Goal: Task Accomplishment & Management: Use online tool/utility

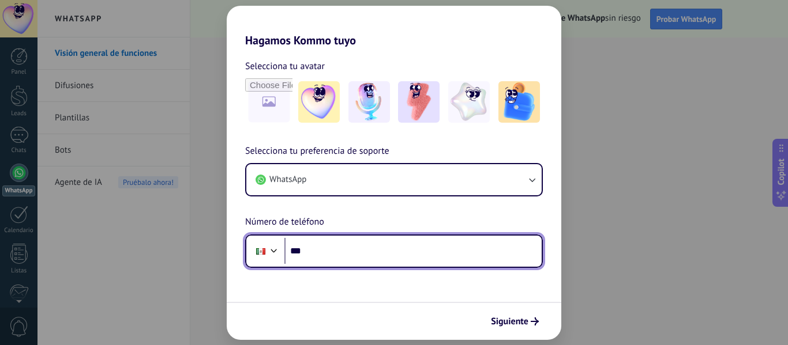
click at [336, 248] on input "***" at bounding box center [412, 251] width 257 height 27
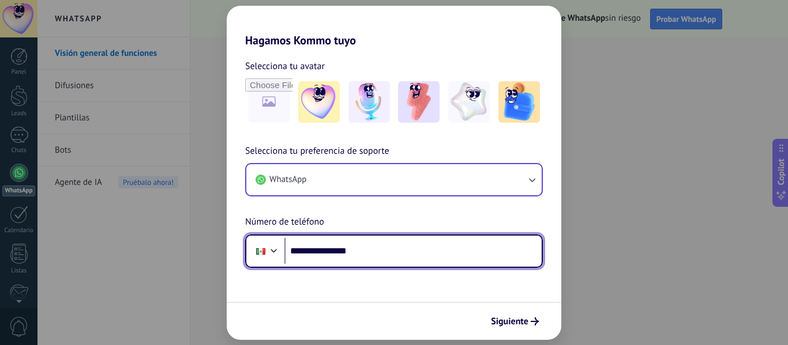
type input "**********"
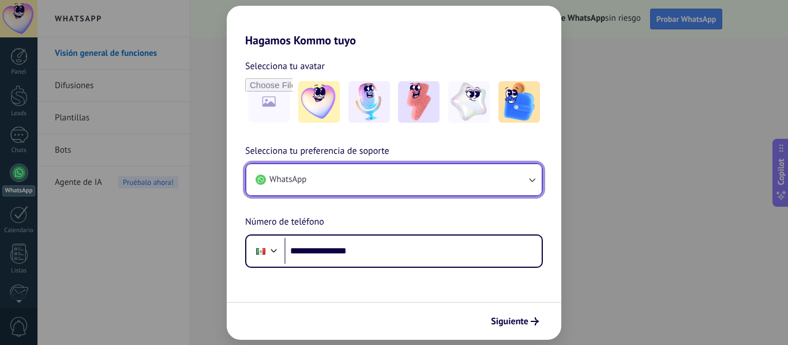
click at [530, 179] on icon "button" at bounding box center [532, 180] width 12 height 12
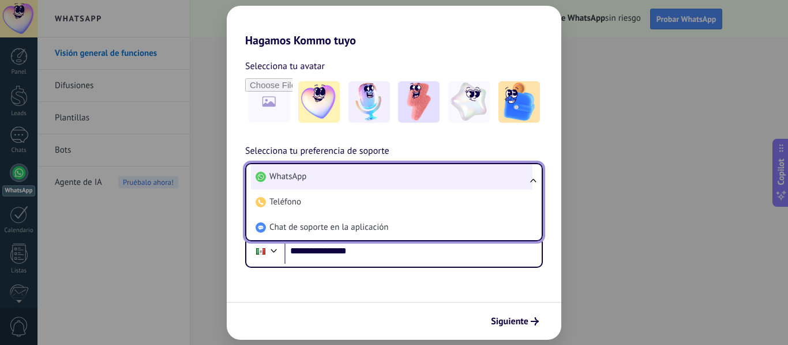
click at [345, 173] on li "WhatsApp" at bounding box center [391, 176] width 281 height 25
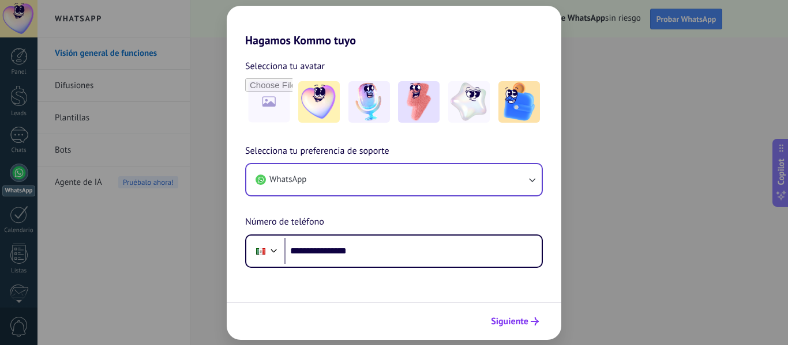
click at [508, 320] on span "Siguiente" at bounding box center [509, 322] width 37 height 8
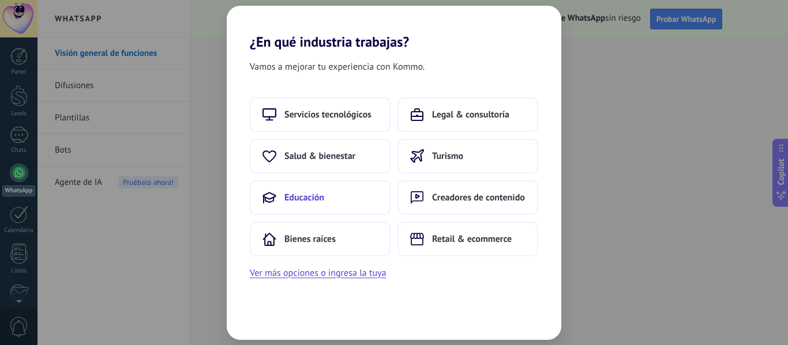
click at [311, 196] on span "Educación" at bounding box center [304, 198] width 40 height 12
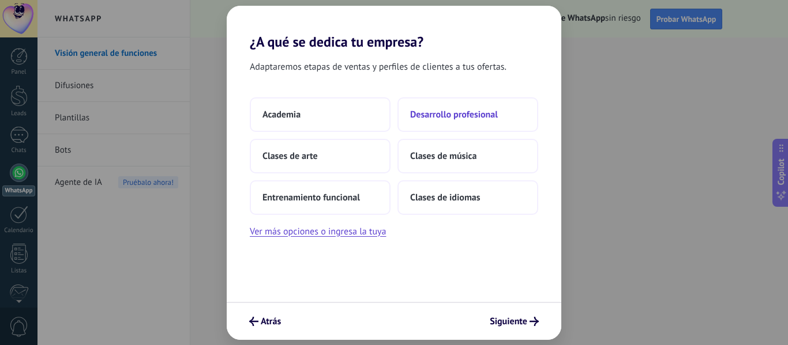
click at [458, 114] on span "Desarrollo profesional" at bounding box center [454, 115] width 88 height 12
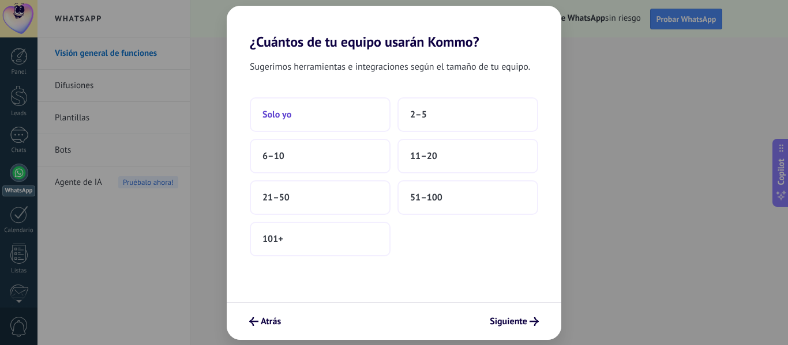
click at [326, 113] on button "Solo yo" at bounding box center [320, 114] width 141 height 35
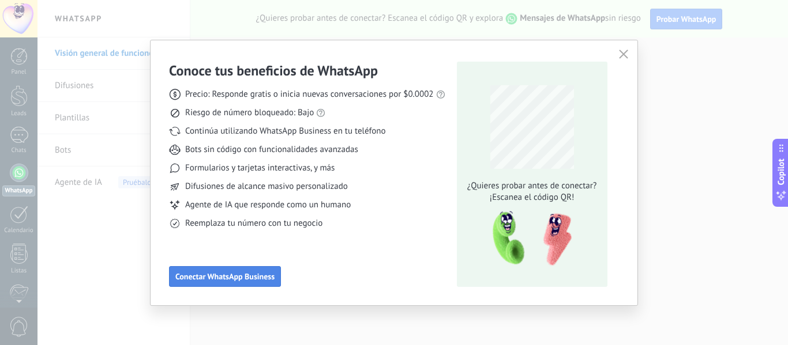
click at [263, 275] on span "Conectar WhatsApp Business" at bounding box center [224, 277] width 99 height 8
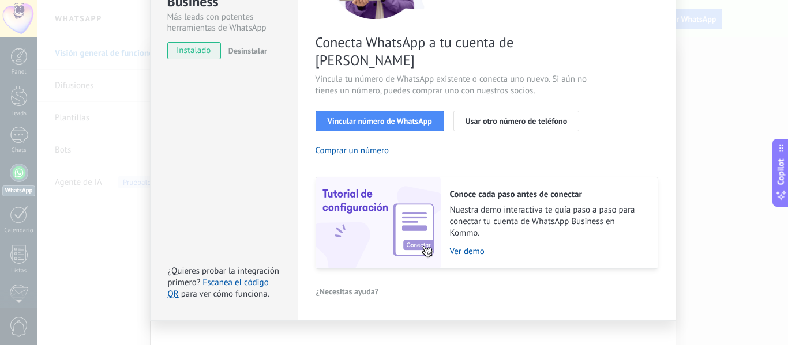
scroll to position [167, 0]
click at [471, 246] on link "Ver demo" at bounding box center [548, 251] width 196 height 11
click at [259, 277] on link "Escanea el código QR" at bounding box center [218, 288] width 101 height 22
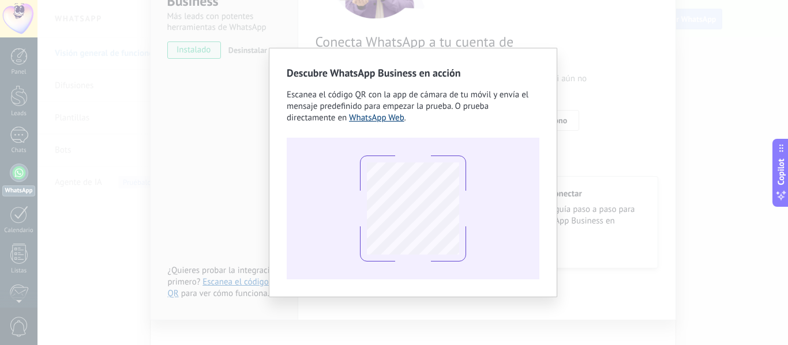
click at [390, 119] on link "WhatsApp Web" at bounding box center [376, 117] width 55 height 11
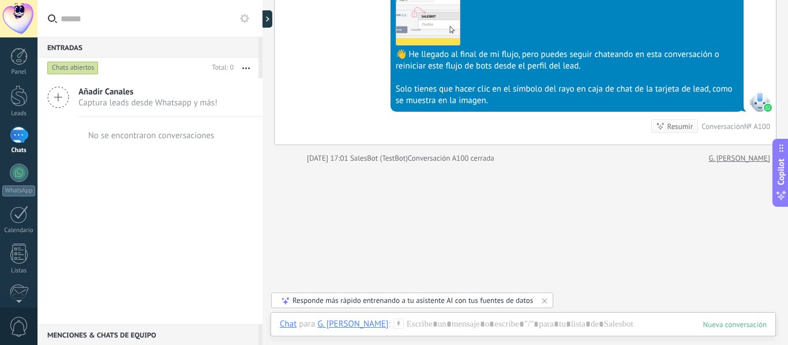
scroll to position [1001, 0]
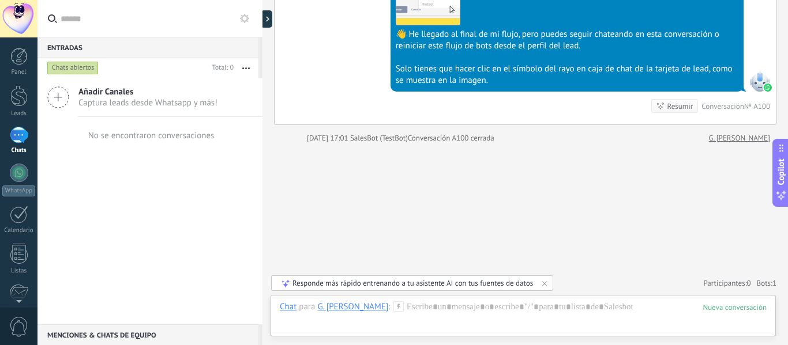
click at [57, 96] on icon at bounding box center [58, 98] width 22 height 22
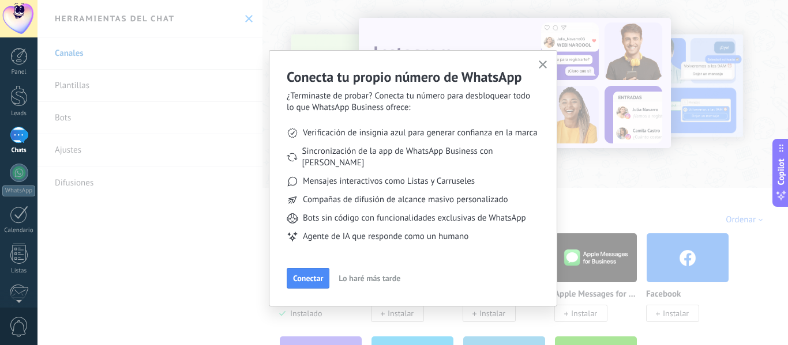
click at [544, 63] on use "button" at bounding box center [543, 65] width 9 height 9
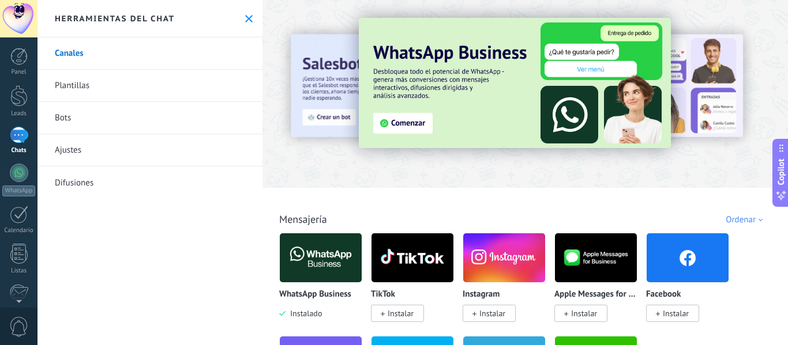
click at [78, 82] on link "Plantillas" at bounding box center [149, 86] width 225 height 32
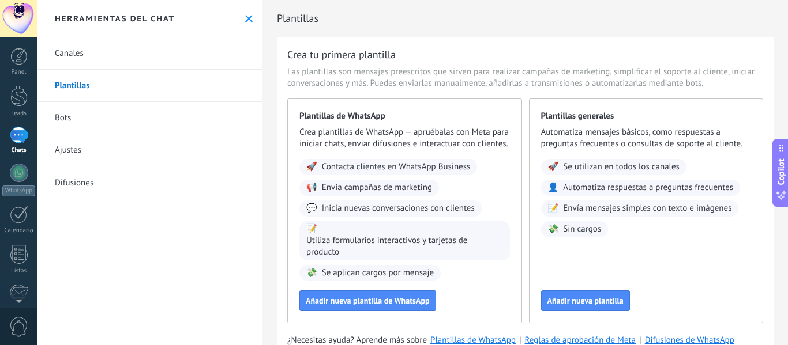
click at [66, 118] on link "Bots" at bounding box center [149, 118] width 225 height 32
